Goal: Transaction & Acquisition: Book appointment/travel/reservation

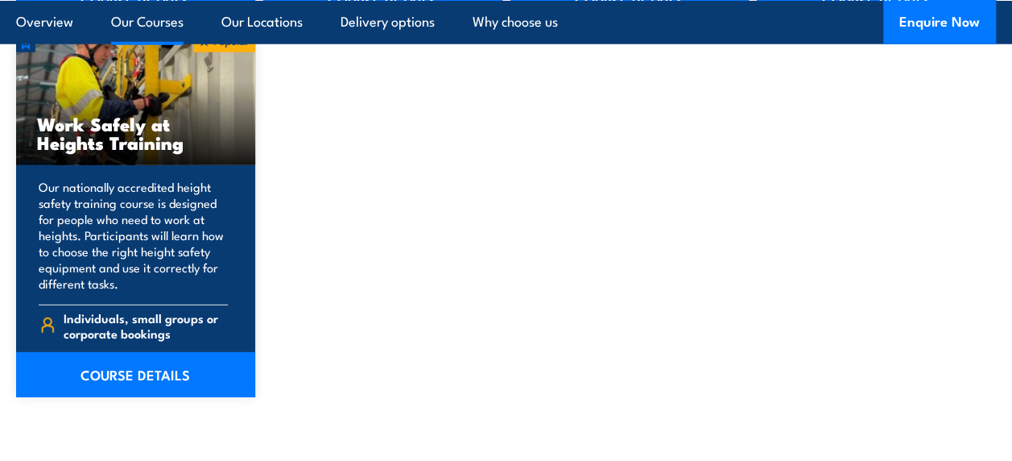
scroll to position [2149, 0]
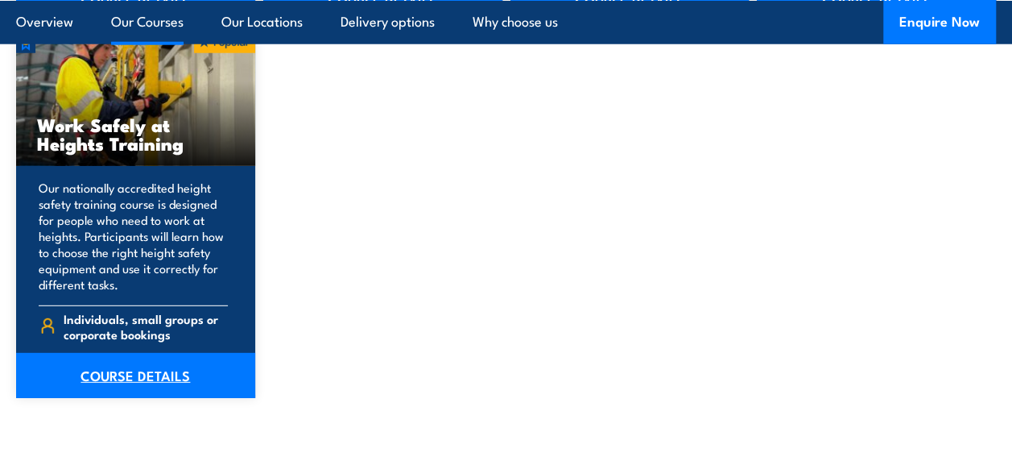
click at [130, 370] on link "COURSE DETAILS" at bounding box center [135, 375] width 239 height 45
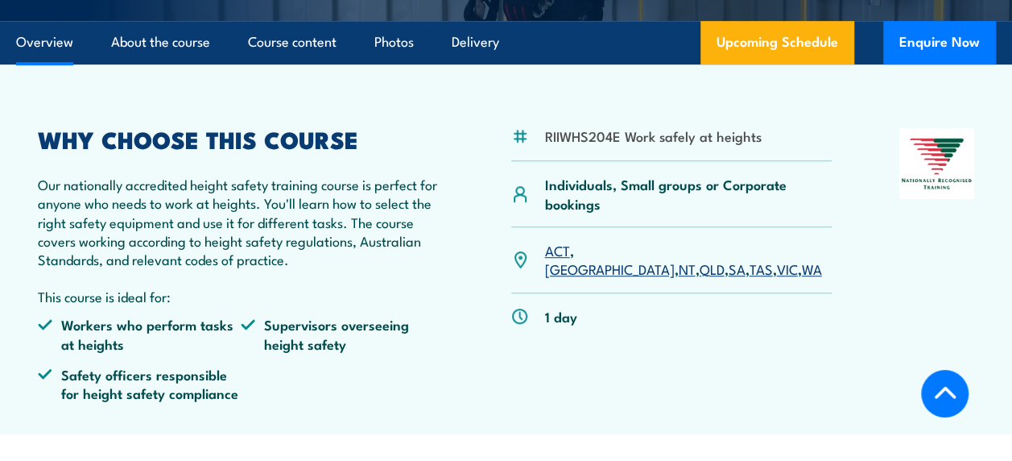
scroll to position [429, 0]
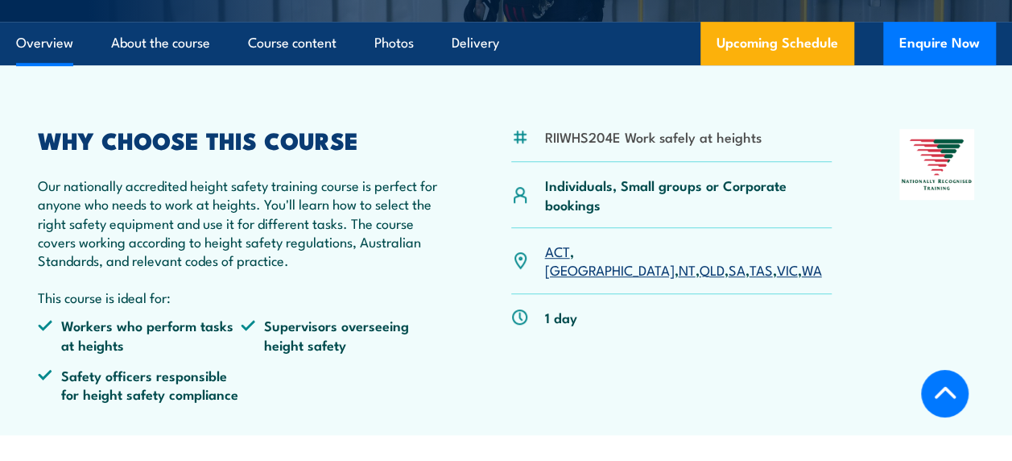
click at [594, 259] on link "[GEOGRAPHIC_DATA]" at bounding box center [609, 268] width 130 height 19
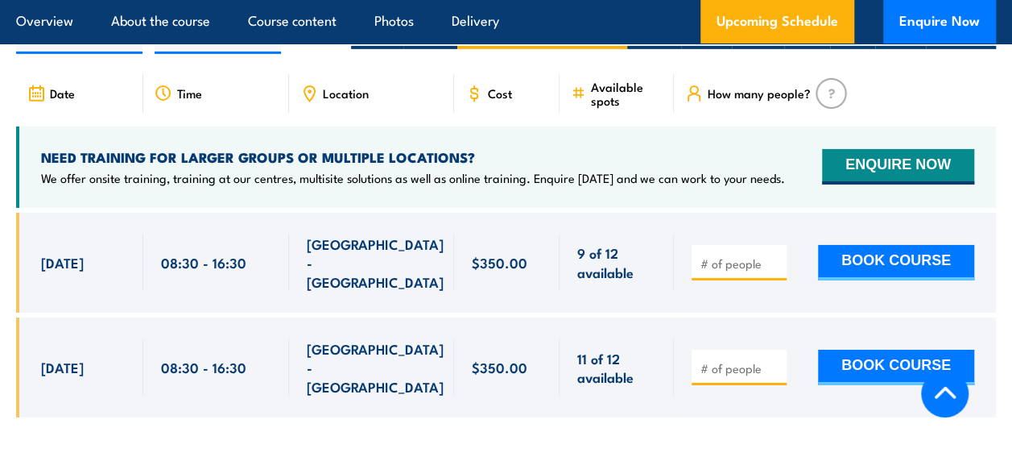
scroll to position [2585, 0]
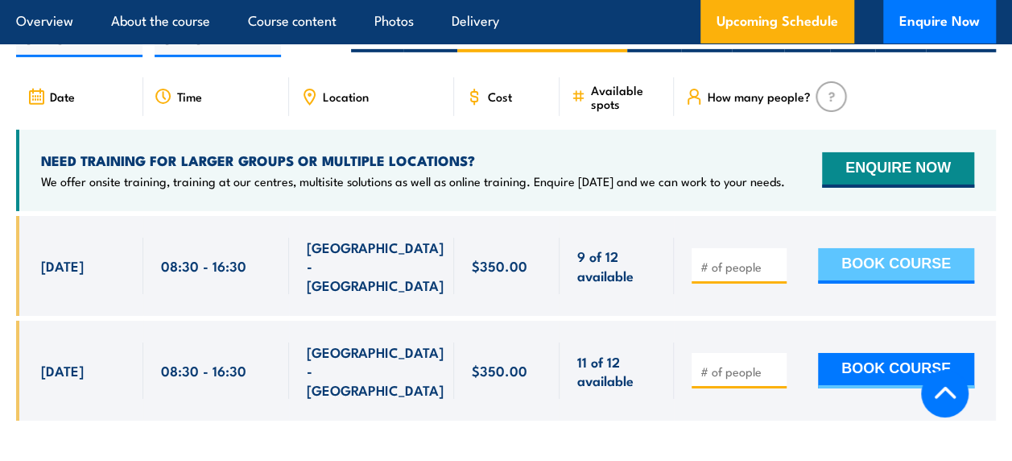
click at [875, 248] on button "BOOK COURSE" at bounding box center [896, 265] width 156 height 35
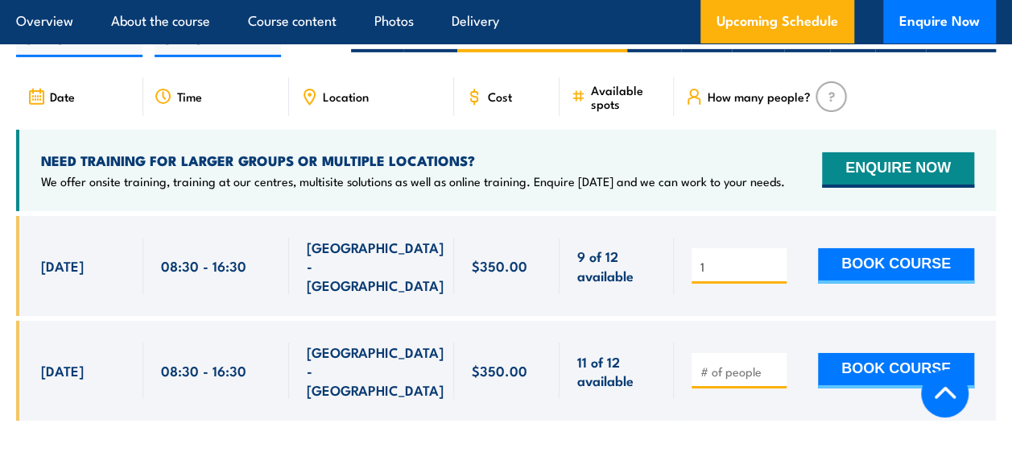
type input "1"
click at [776, 259] on input "1" at bounding box center [741, 267] width 81 height 16
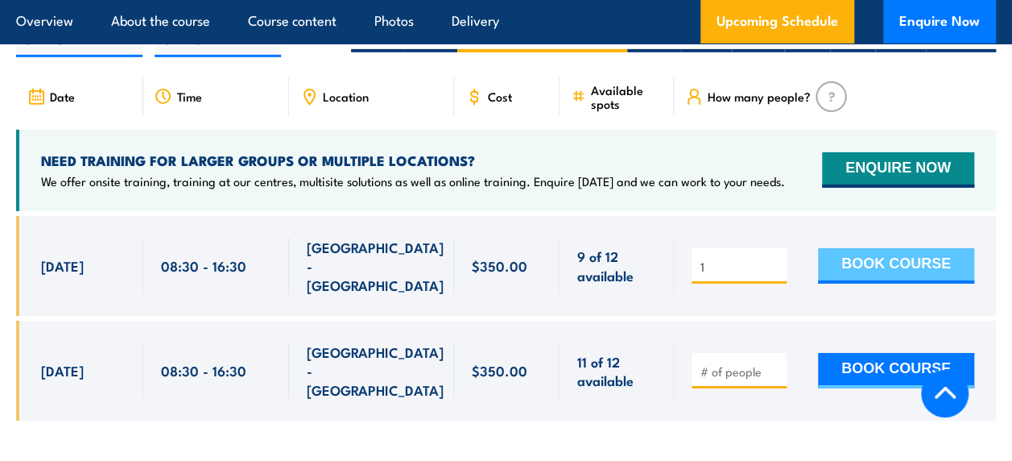
click at [838, 248] on button "BOOK COURSE" at bounding box center [896, 265] width 156 height 35
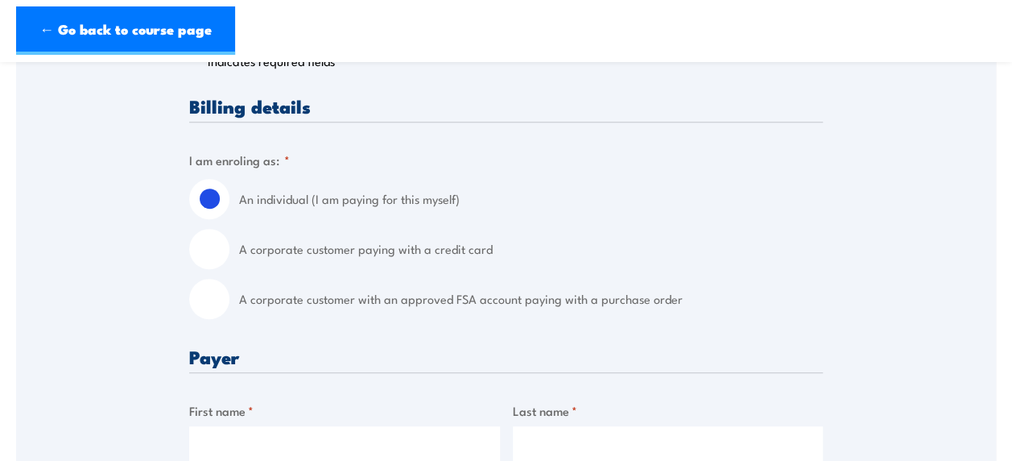
scroll to position [352, 0]
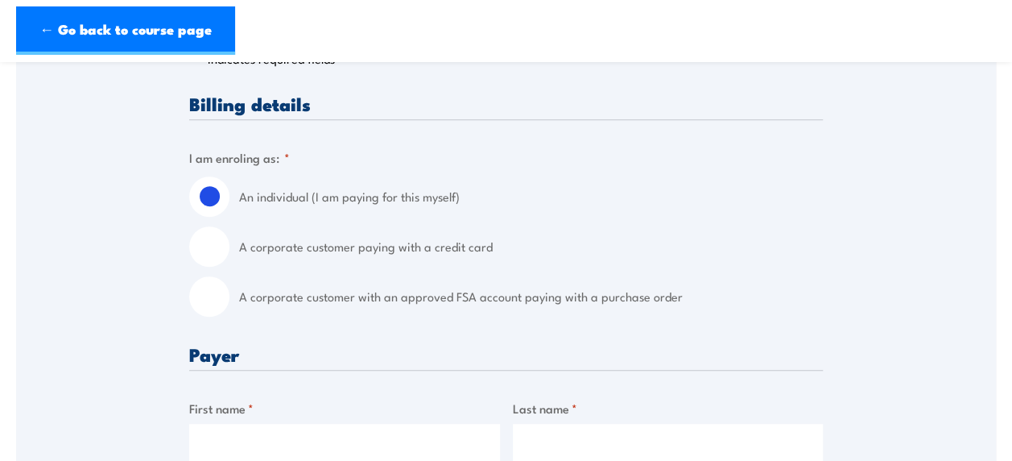
click at [223, 249] on input "A corporate customer paying with a credit card" at bounding box center [209, 246] width 40 height 40
radio input "true"
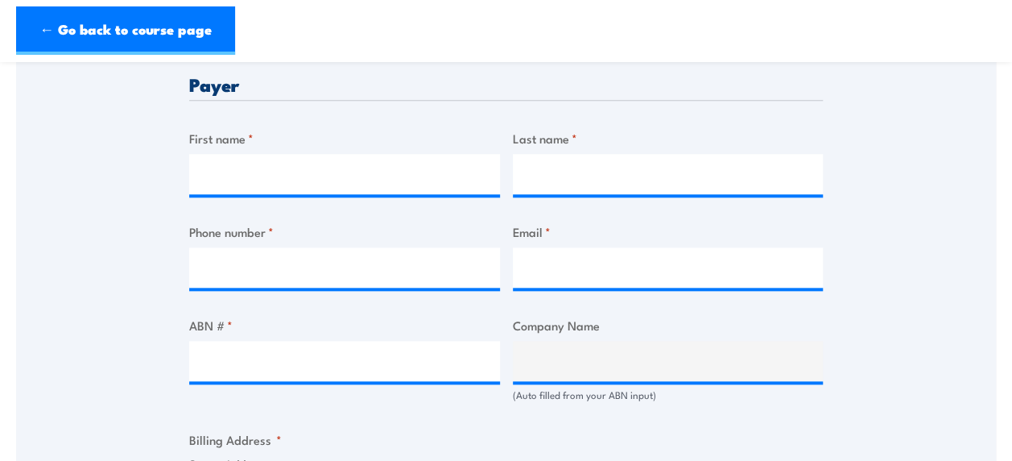
scroll to position [776, 0]
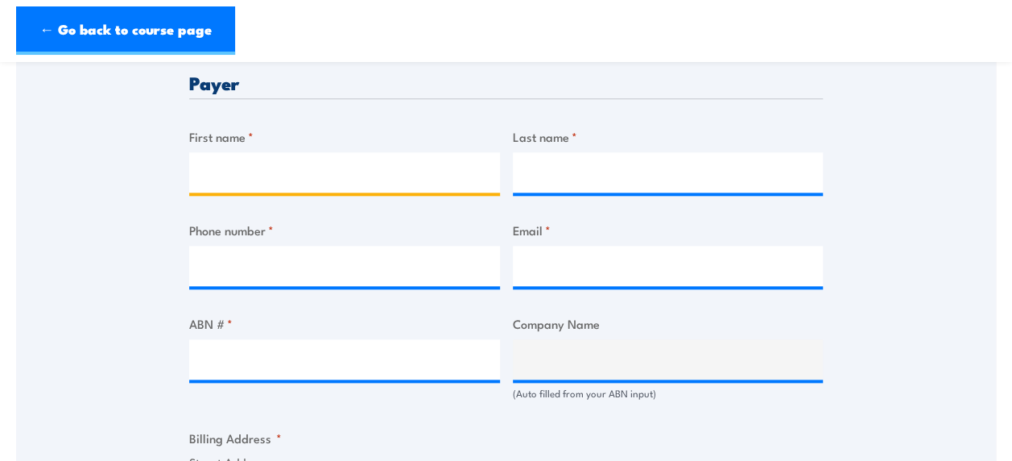
click at [296, 168] on input "First name *" at bounding box center [344, 172] width 311 height 40
type input "Joshua"
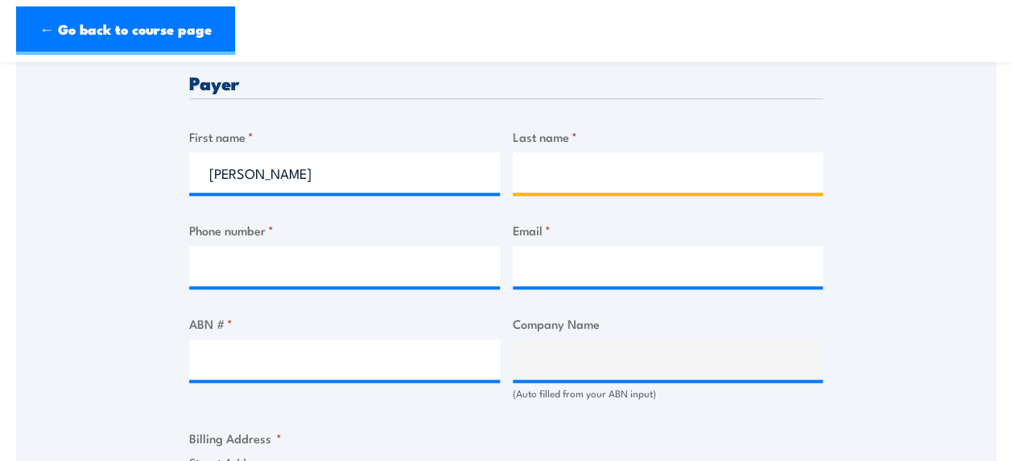
type input "Mcallan"
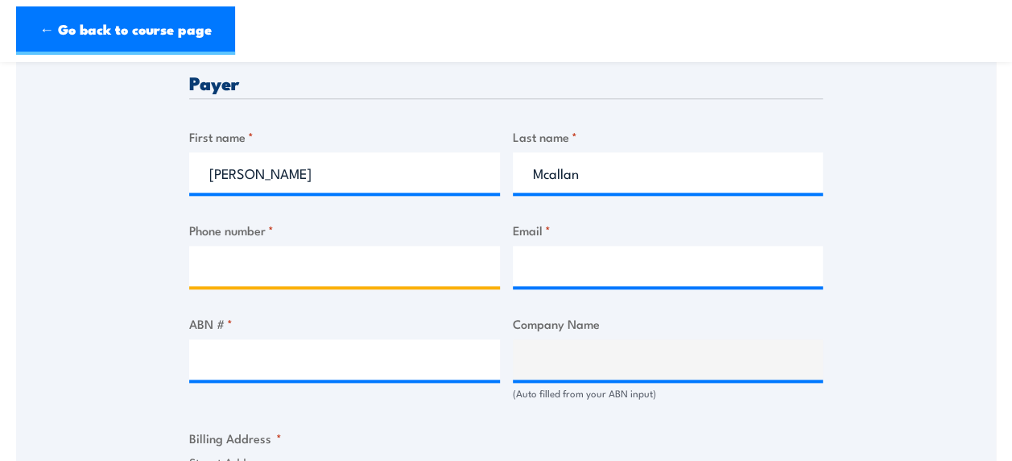
type input "0433401779"
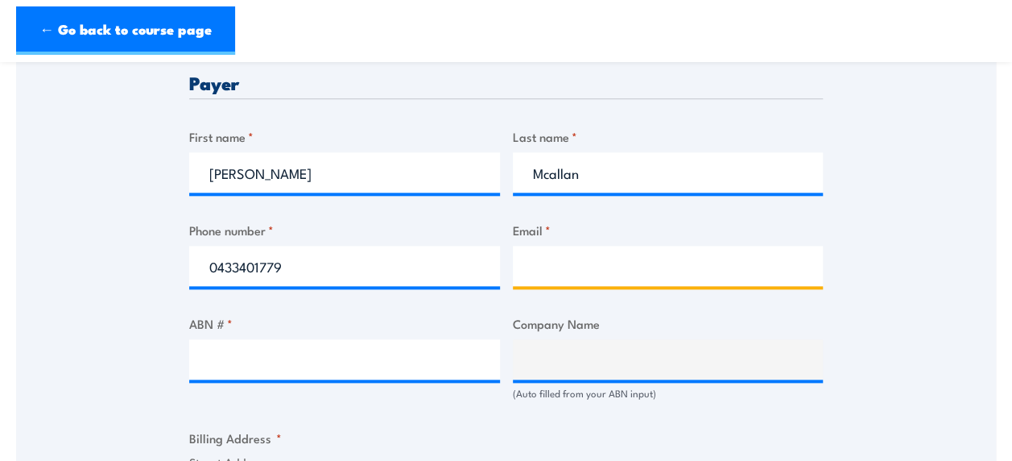
type input "mcallan.joshua@gmail.com"
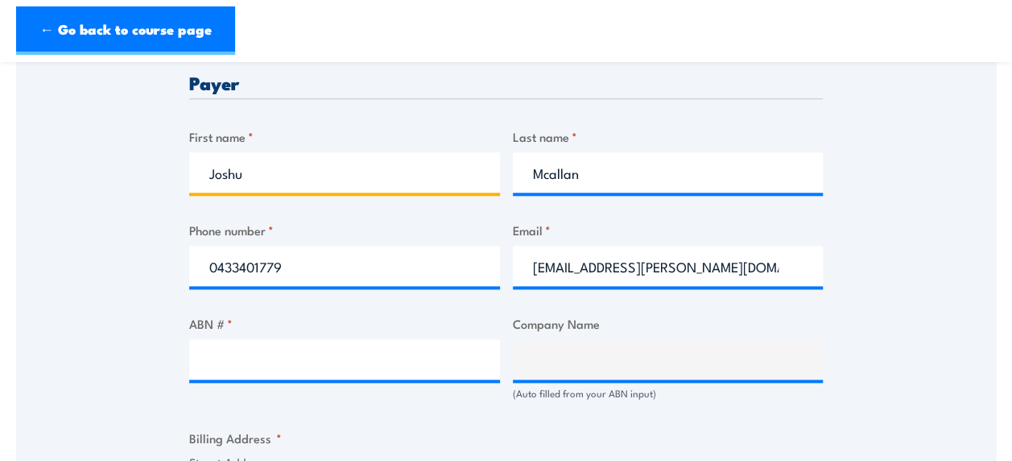
type input "Joshua"
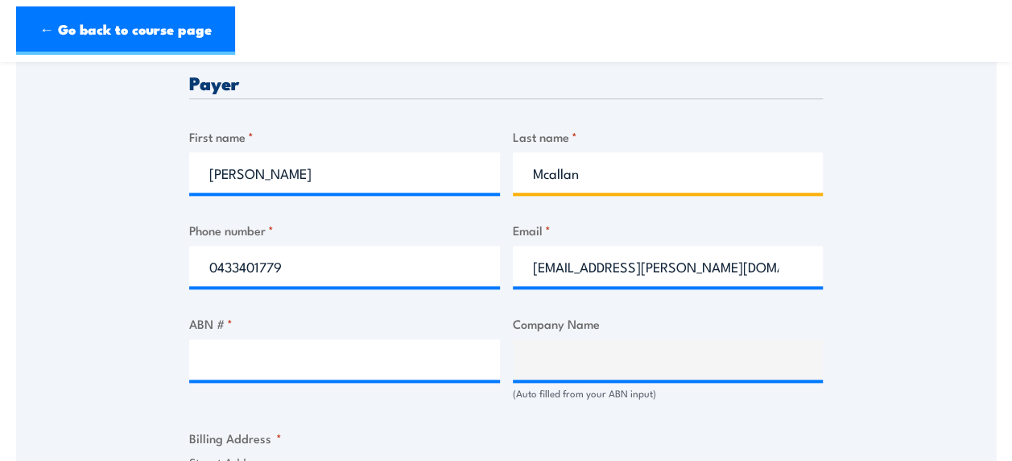
click at [590, 174] on input "Mcallan" at bounding box center [668, 172] width 311 height 40
type input "Mcallan"
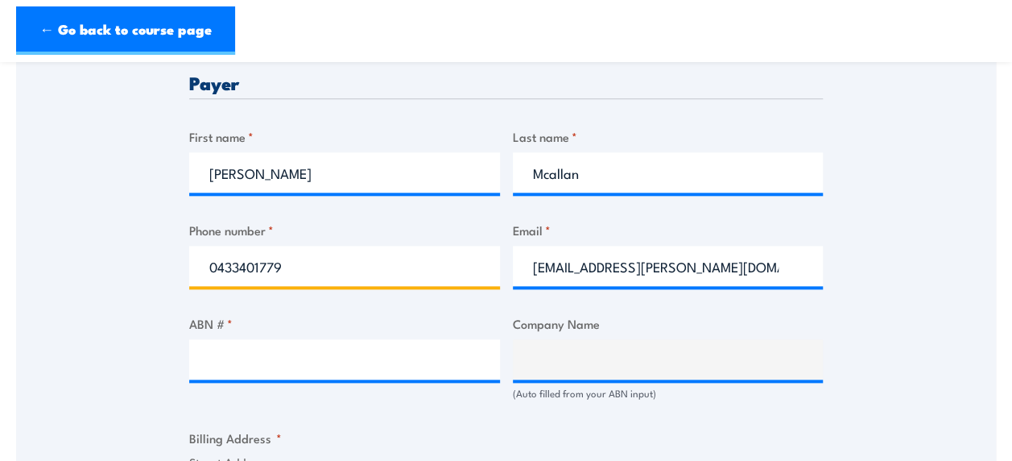
click at [369, 271] on input "0433401779" at bounding box center [344, 266] width 311 height 40
type input "0433401779"
click at [720, 254] on input "mcallan.joshua@gmail.com" at bounding box center [668, 266] width 311 height 40
type input "mcallan.joshua@gmail.com"
click at [924, 241] on div "Speak to a specialist CALL 1300 885 530 CALL 1300 885 530 " * " indicates requi…" at bounding box center [506, 368] width 980 height 1734
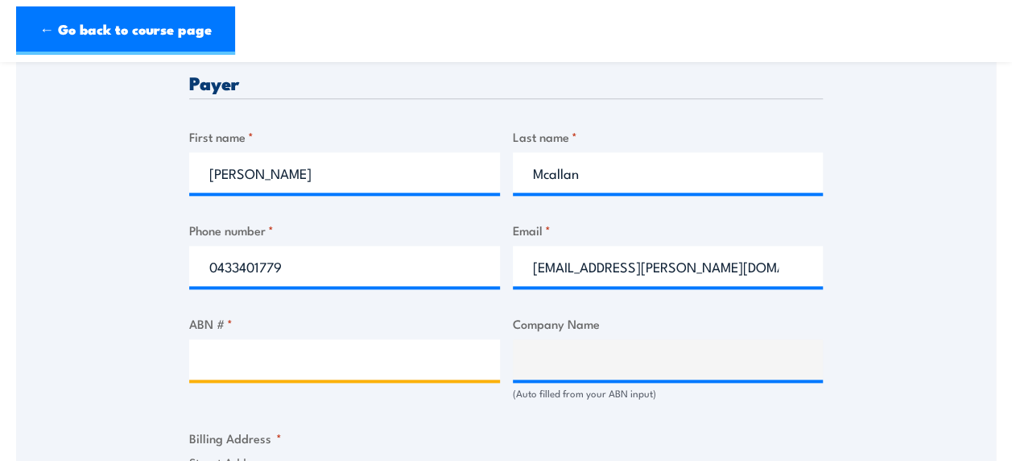
click at [340, 359] on input "ABN # *" at bounding box center [344, 359] width 311 height 40
